Goal: Transaction & Acquisition: Subscribe to service/newsletter

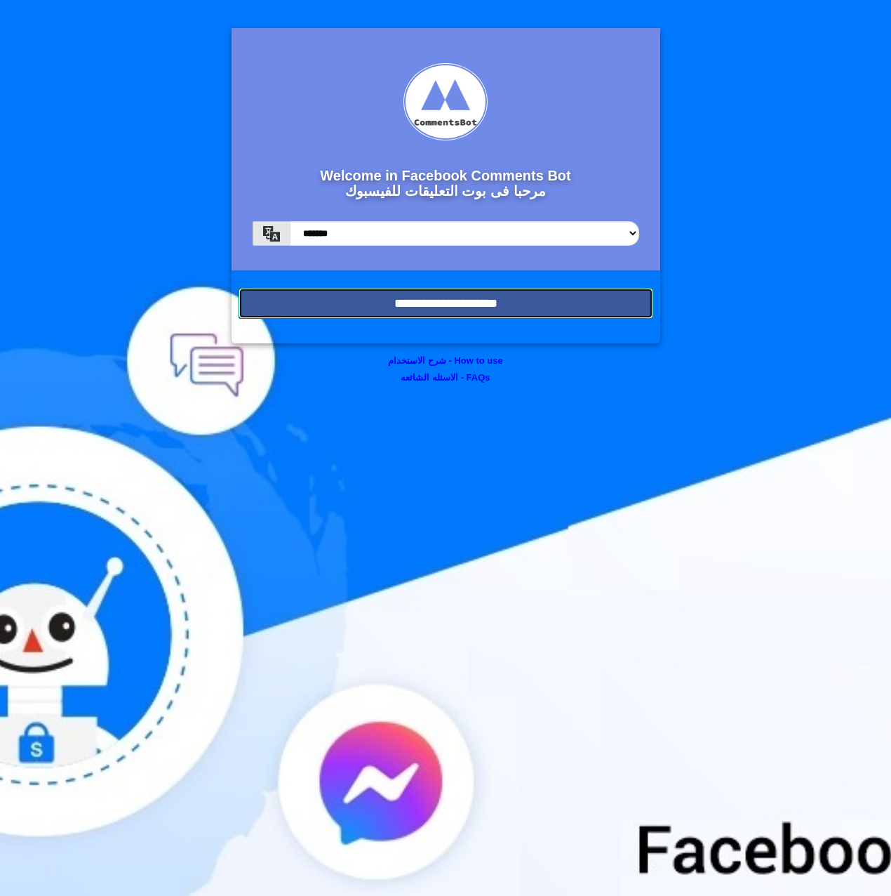
click at [507, 304] on input "**********" at bounding box center [446, 303] width 415 height 31
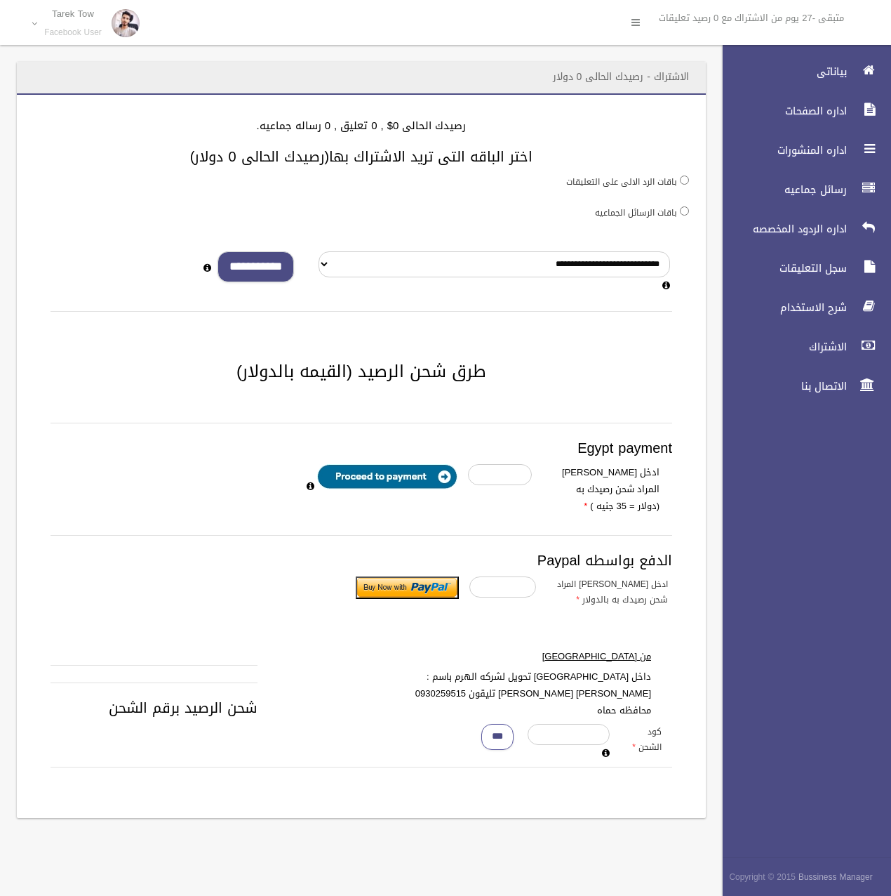
click at [277, 271] on input "**********" at bounding box center [256, 267] width 77 height 32
type input "*"
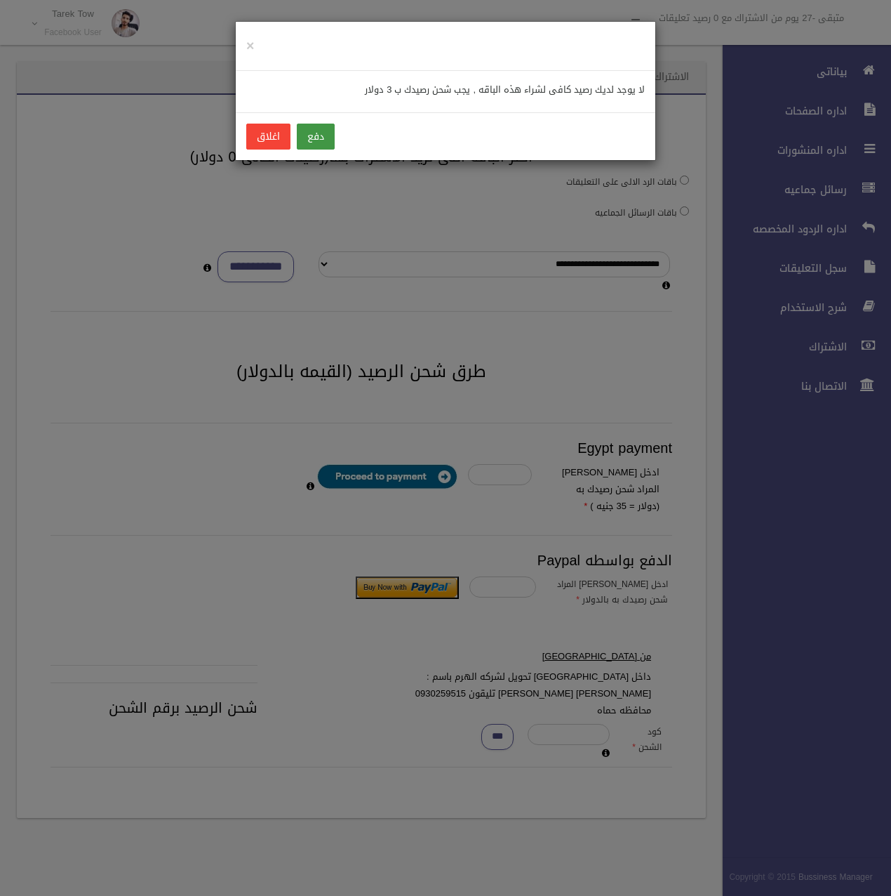
click at [324, 134] on button "دفع" at bounding box center [316, 137] width 38 height 26
